Goal: Task Accomplishment & Management: Complete application form

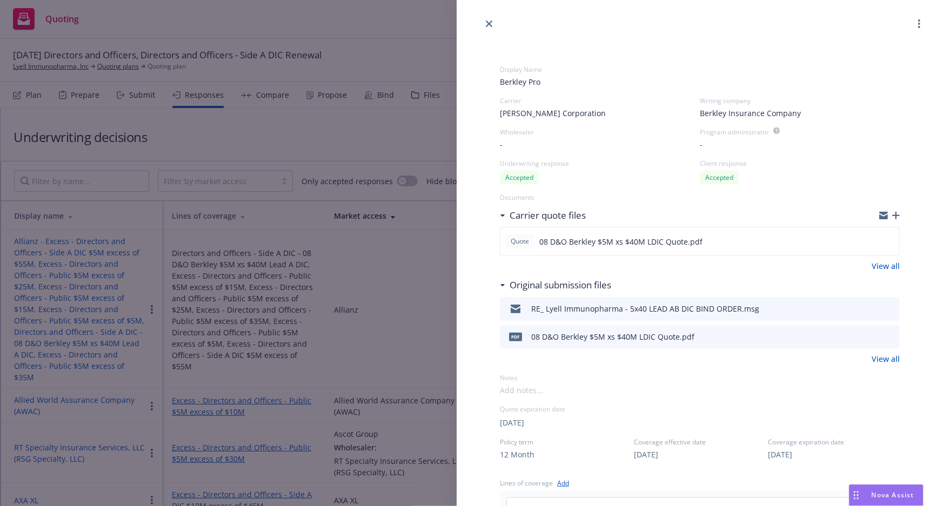
click at [255, 115] on div "Display Name Berkley Pro Carrier [PERSON_NAME] Corporation Writing company Berk…" at bounding box center [471, 253] width 943 height 506
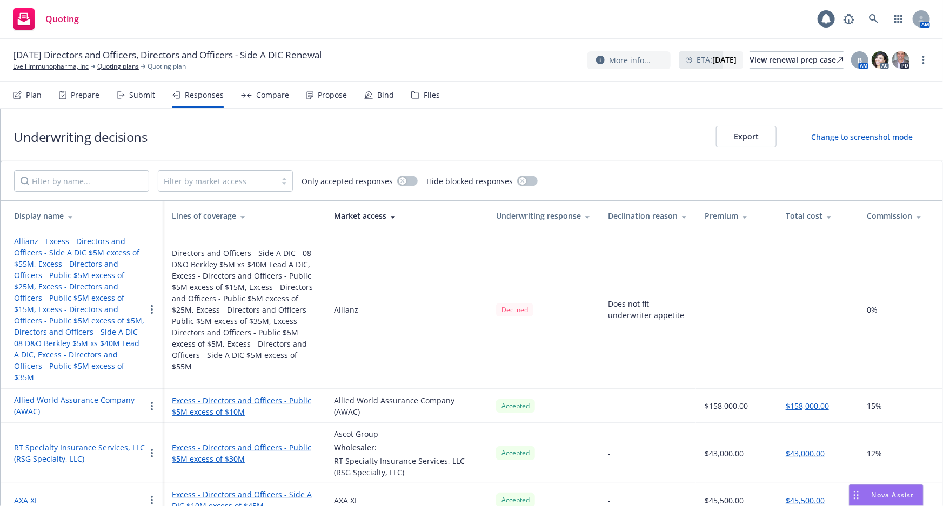
click at [369, 105] on div "Bind" at bounding box center [379, 95] width 30 height 26
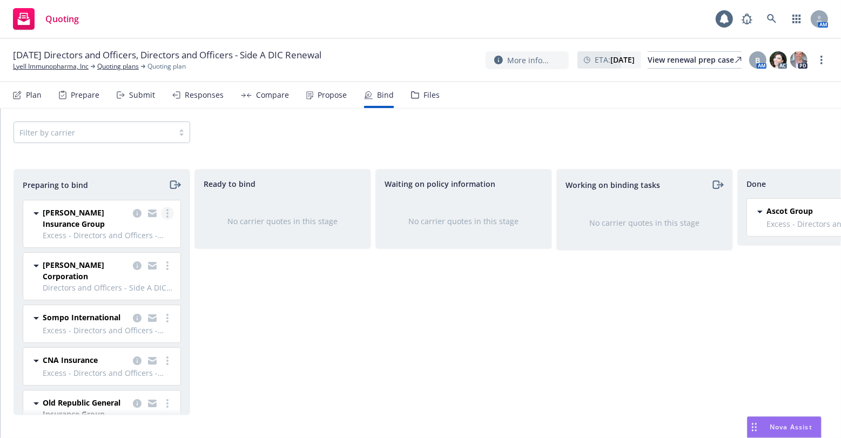
click at [161, 208] on link "more" at bounding box center [167, 213] width 13 height 13
click at [141, 260] on link "Log bind order" at bounding box center [114, 257] width 106 height 22
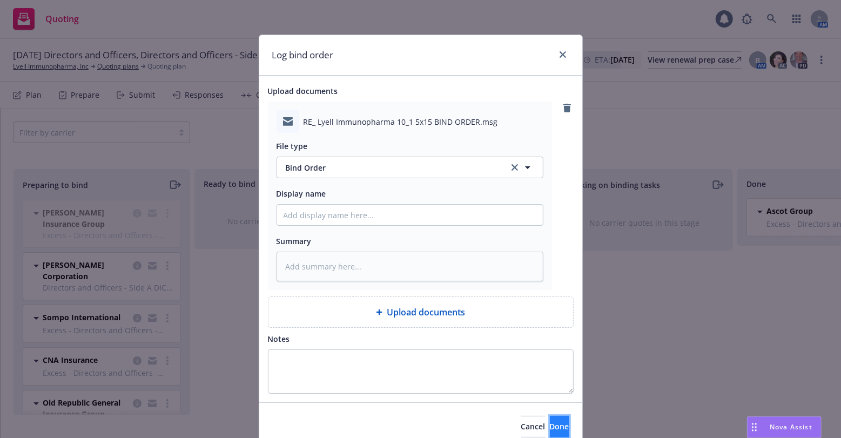
click at [550, 428] on span "Done" at bounding box center [559, 427] width 19 height 10
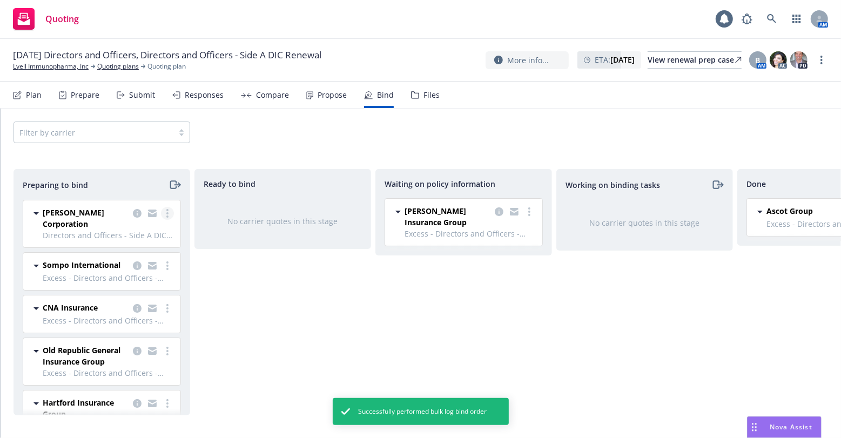
click at [161, 214] on link "more" at bounding box center [167, 213] width 13 height 13
click at [156, 257] on link "Log bind order" at bounding box center [114, 257] width 106 height 22
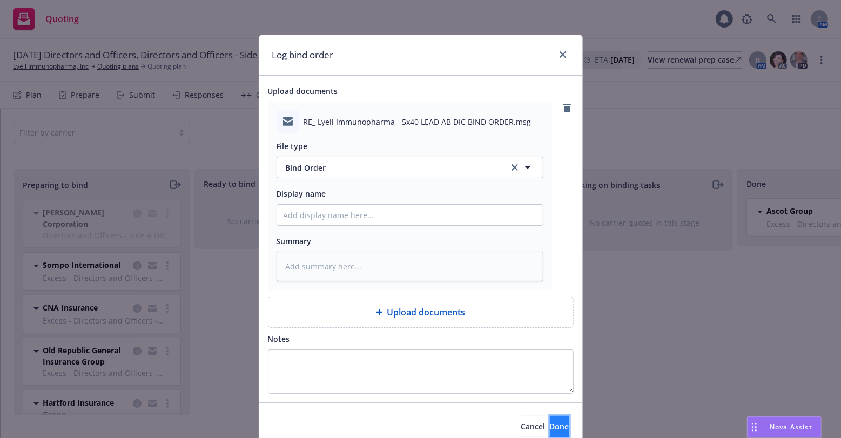
click at [550, 418] on button "Done" at bounding box center [559, 427] width 19 height 22
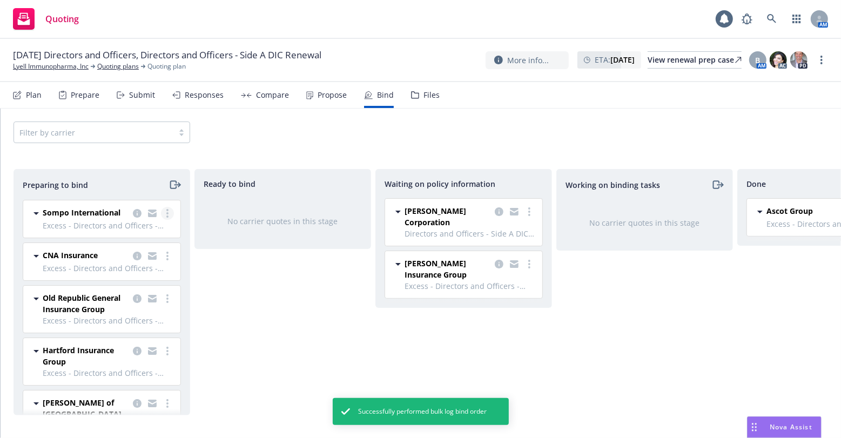
click at [166, 210] on circle "more" at bounding box center [167, 210] width 2 height 2
click at [138, 255] on span "Log bind order" at bounding box center [100, 257] width 79 height 10
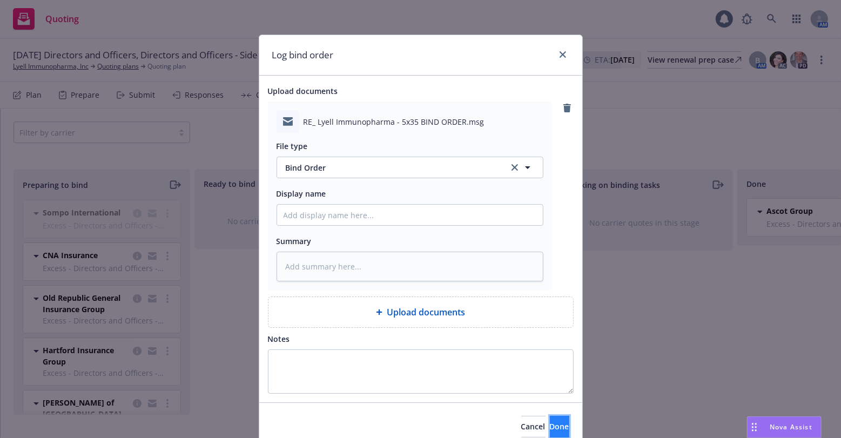
click at [550, 422] on button "Done" at bounding box center [559, 427] width 19 height 22
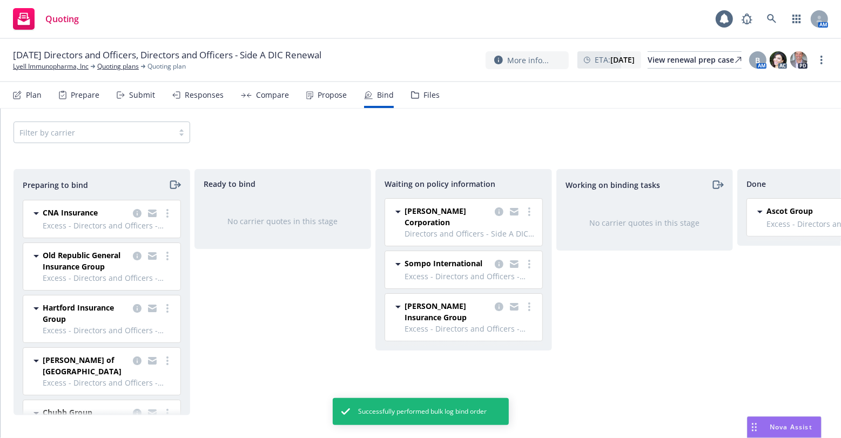
click at [162, 209] on link "more" at bounding box center [167, 213] width 13 height 13
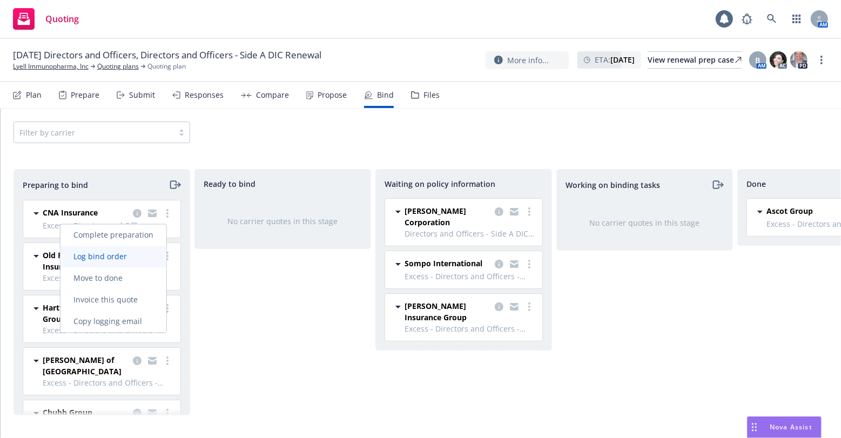
click at [126, 256] on span "Log bind order" at bounding box center [100, 257] width 79 height 10
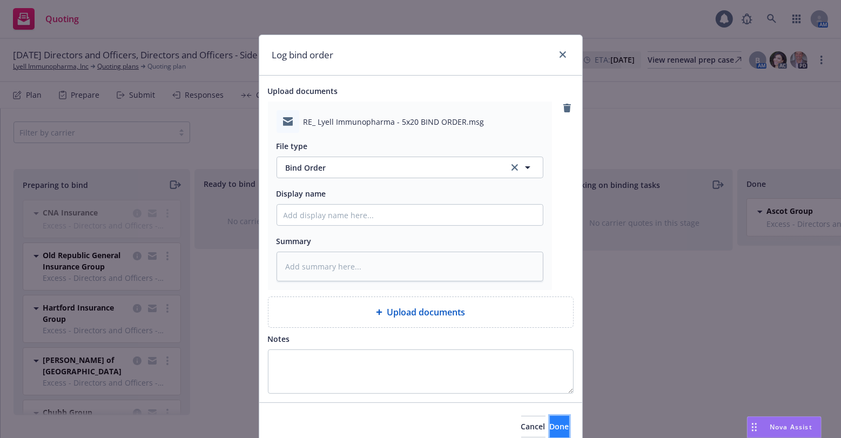
click at [550, 417] on button "Done" at bounding box center [559, 427] width 19 height 22
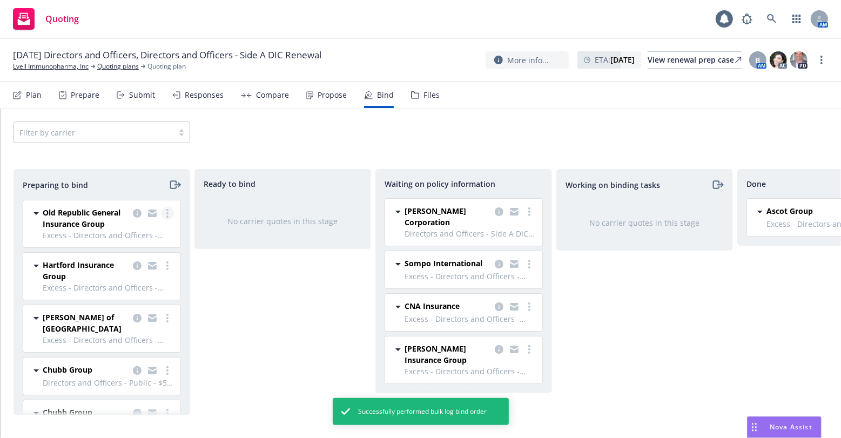
click at [166, 212] on circle "more" at bounding box center [167, 213] width 2 height 2
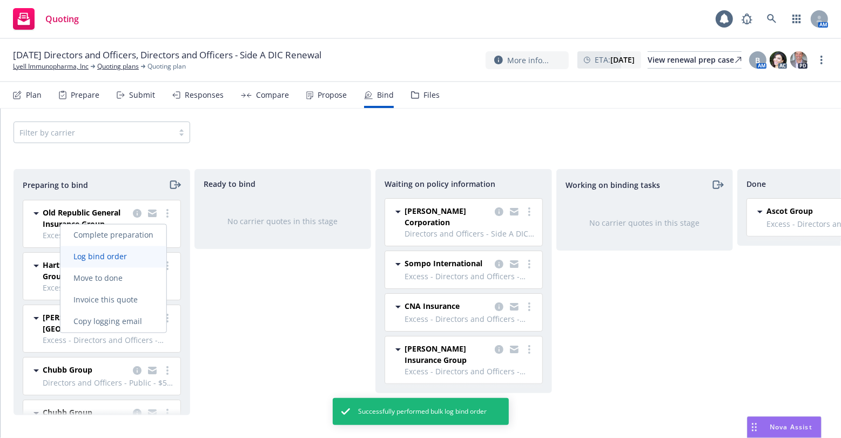
click at [146, 257] on link "Log bind order" at bounding box center [114, 257] width 106 height 22
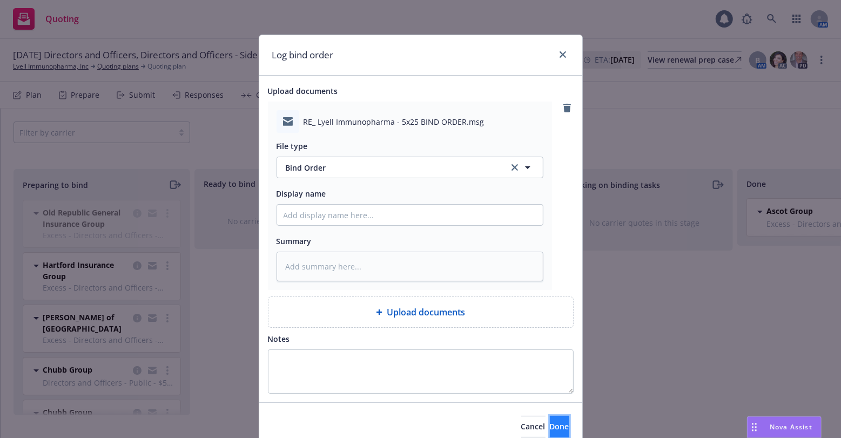
click at [550, 431] on span "Done" at bounding box center [559, 427] width 19 height 10
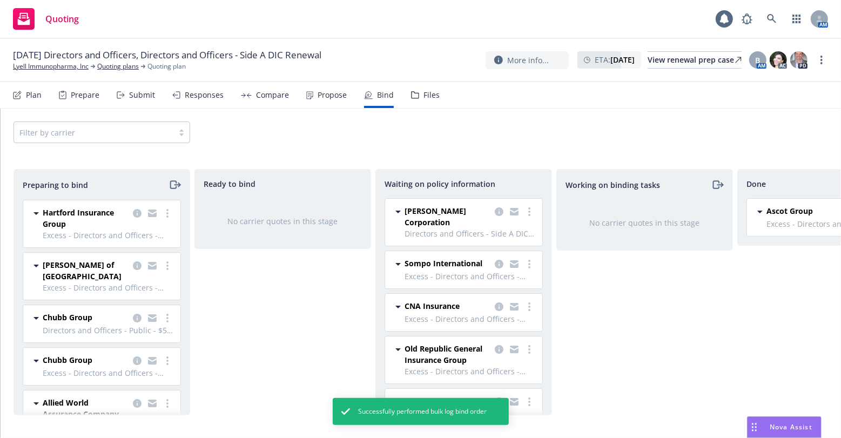
click at [166, 210] on circle "more" at bounding box center [167, 210] width 2 height 2
click at [146, 260] on link "Log bind order" at bounding box center [114, 257] width 106 height 22
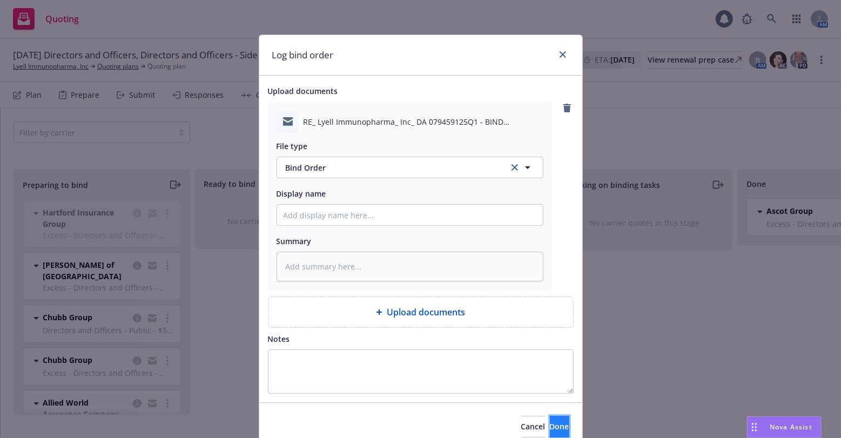
click at [550, 422] on span "Done" at bounding box center [559, 427] width 19 height 10
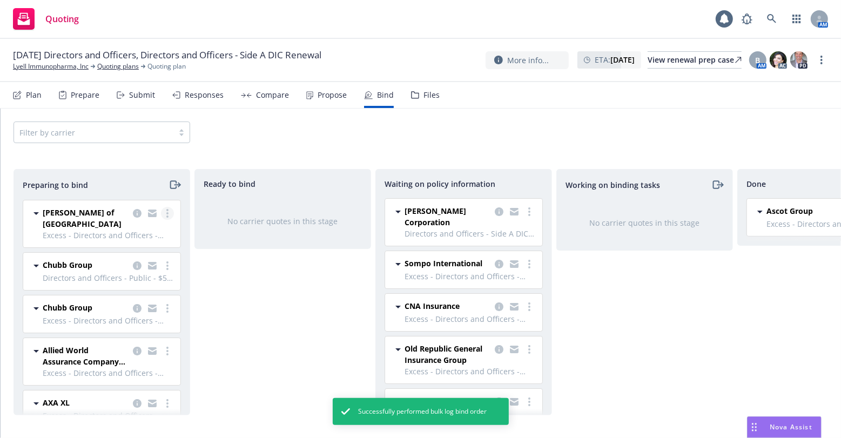
click at [162, 213] on link "more" at bounding box center [167, 213] width 13 height 13
click at [143, 252] on link "Log bind order" at bounding box center [114, 257] width 106 height 22
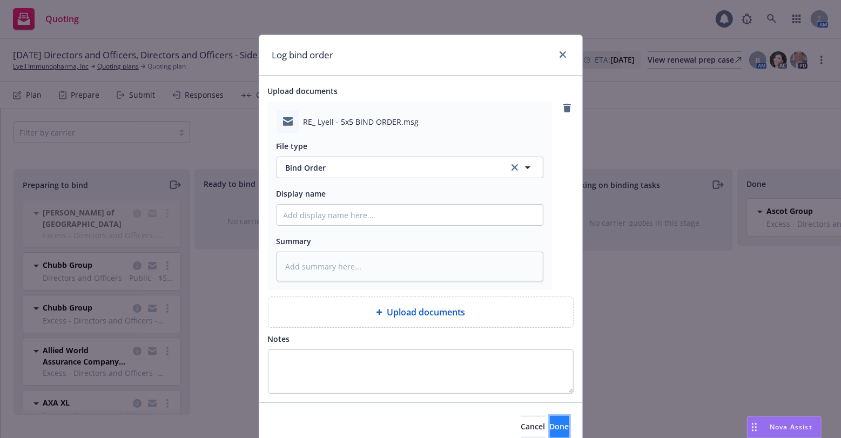
click at [550, 425] on span "Done" at bounding box center [559, 427] width 19 height 10
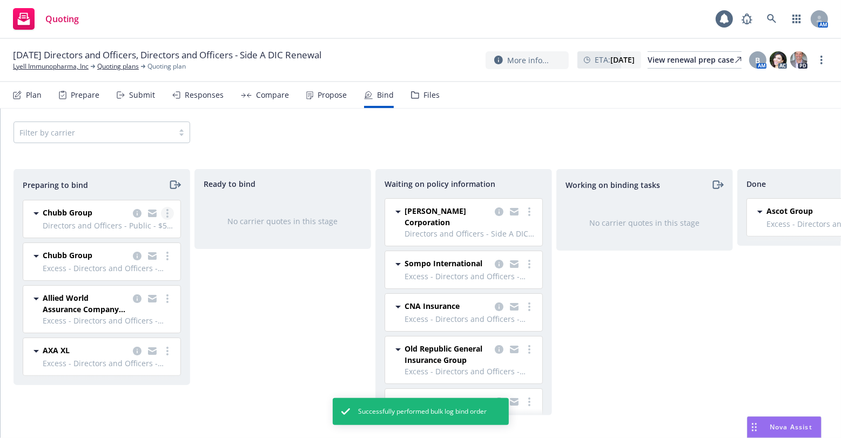
click at [162, 214] on link "more" at bounding box center [167, 213] width 13 height 13
click at [148, 265] on link "Log bind order" at bounding box center [121, 257] width 106 height 22
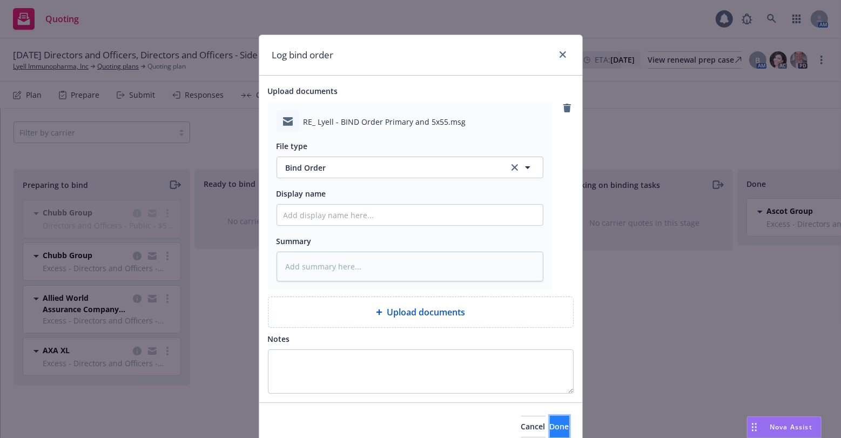
click at [550, 424] on span "Done" at bounding box center [559, 427] width 19 height 10
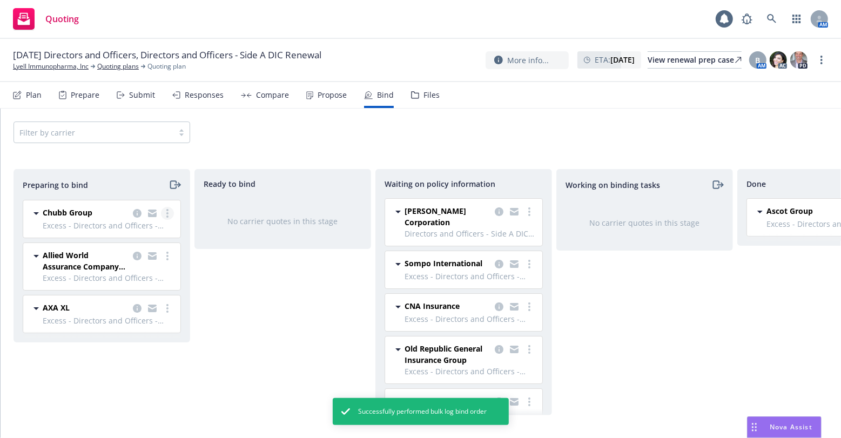
click at [168, 210] on circle "more" at bounding box center [167, 210] width 2 height 2
click at [138, 263] on link "Log bind order" at bounding box center [121, 257] width 106 height 22
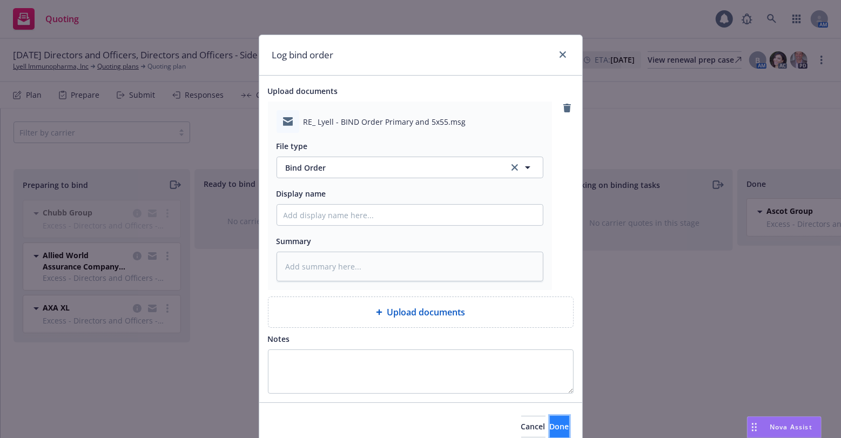
click at [550, 423] on span "Done" at bounding box center [559, 427] width 19 height 10
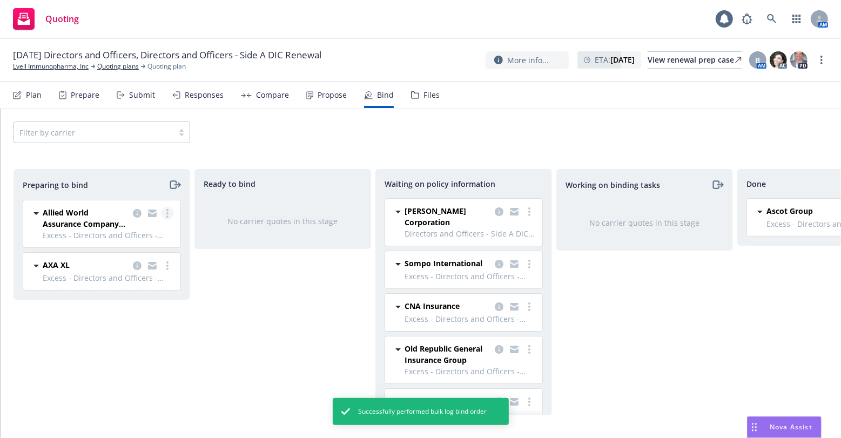
click at [169, 211] on link "more" at bounding box center [167, 213] width 13 height 13
click at [151, 264] on link "Log bind order" at bounding box center [121, 257] width 106 height 22
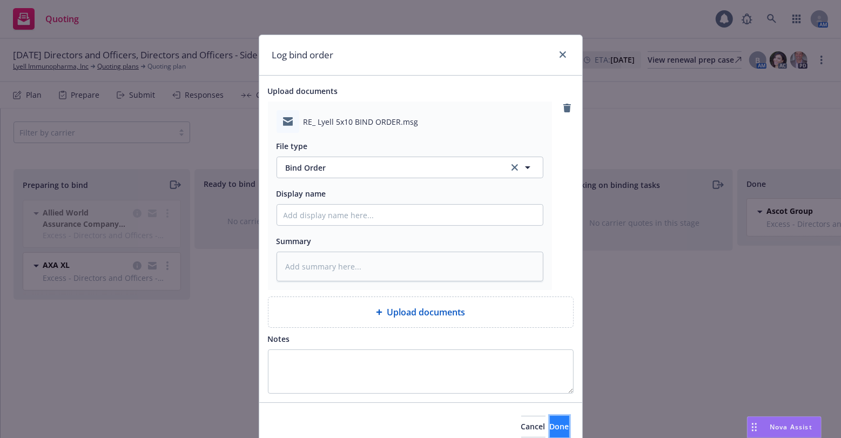
click at [550, 420] on button "Done" at bounding box center [559, 427] width 19 height 22
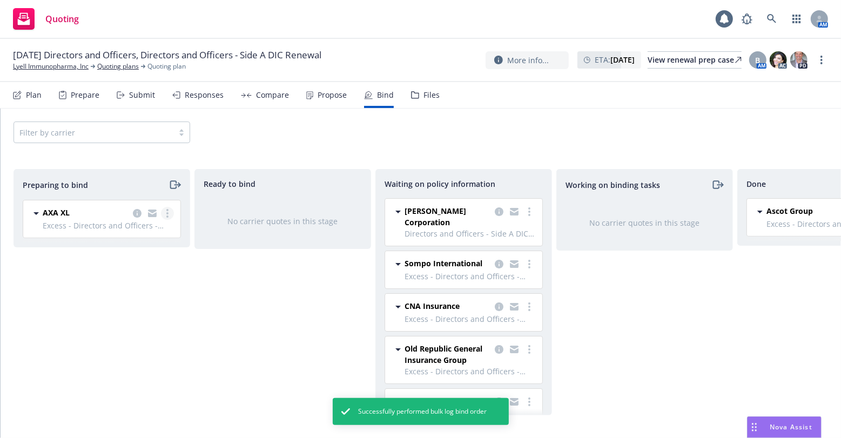
click at [170, 210] on link "more" at bounding box center [167, 213] width 13 height 13
click at [149, 252] on link "Log bind order" at bounding box center [121, 257] width 106 height 22
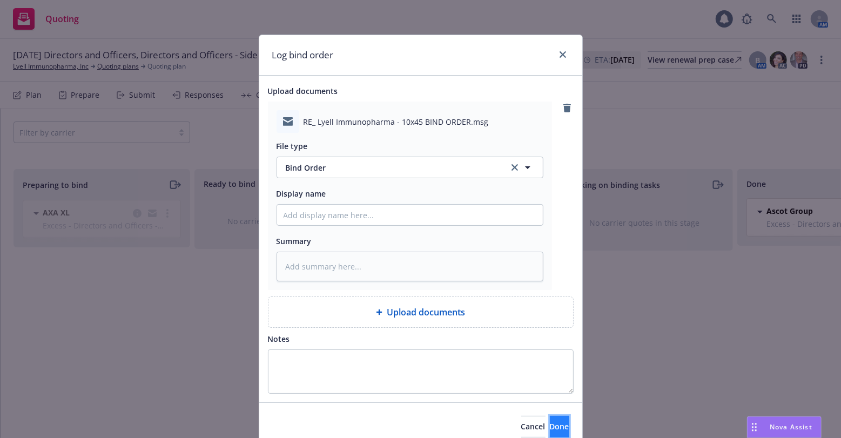
click at [550, 427] on span "Done" at bounding box center [559, 427] width 19 height 10
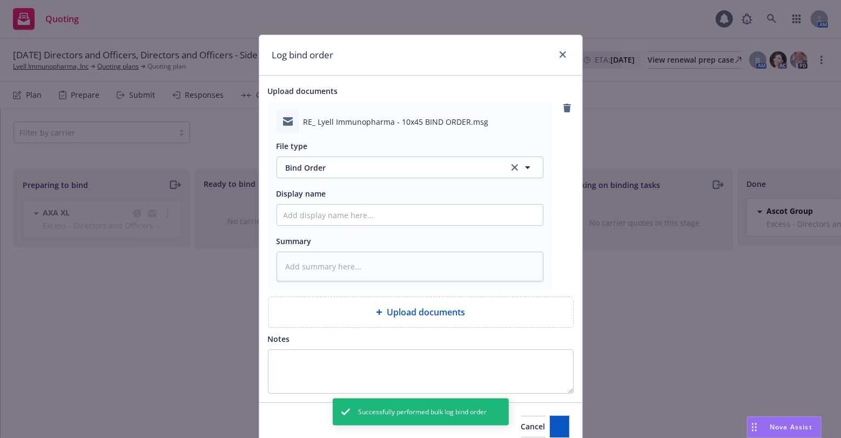
type textarea "x"
